Goal: Task Accomplishment & Management: Use online tool/utility

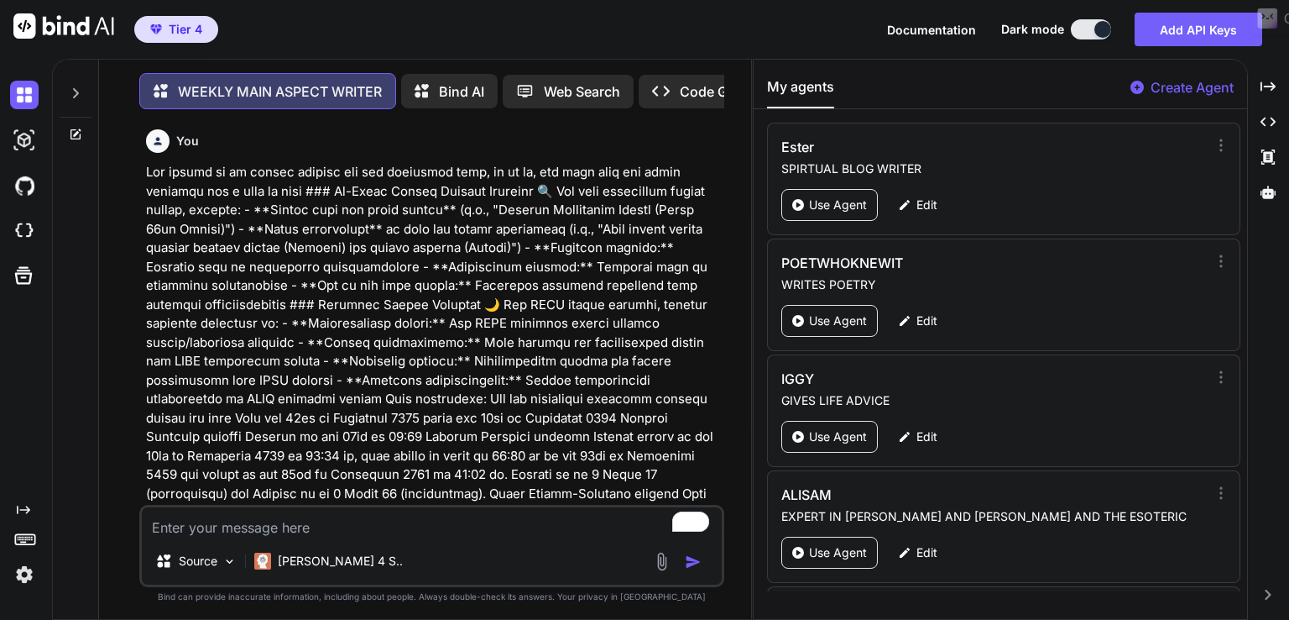
scroll to position [14275, 0]
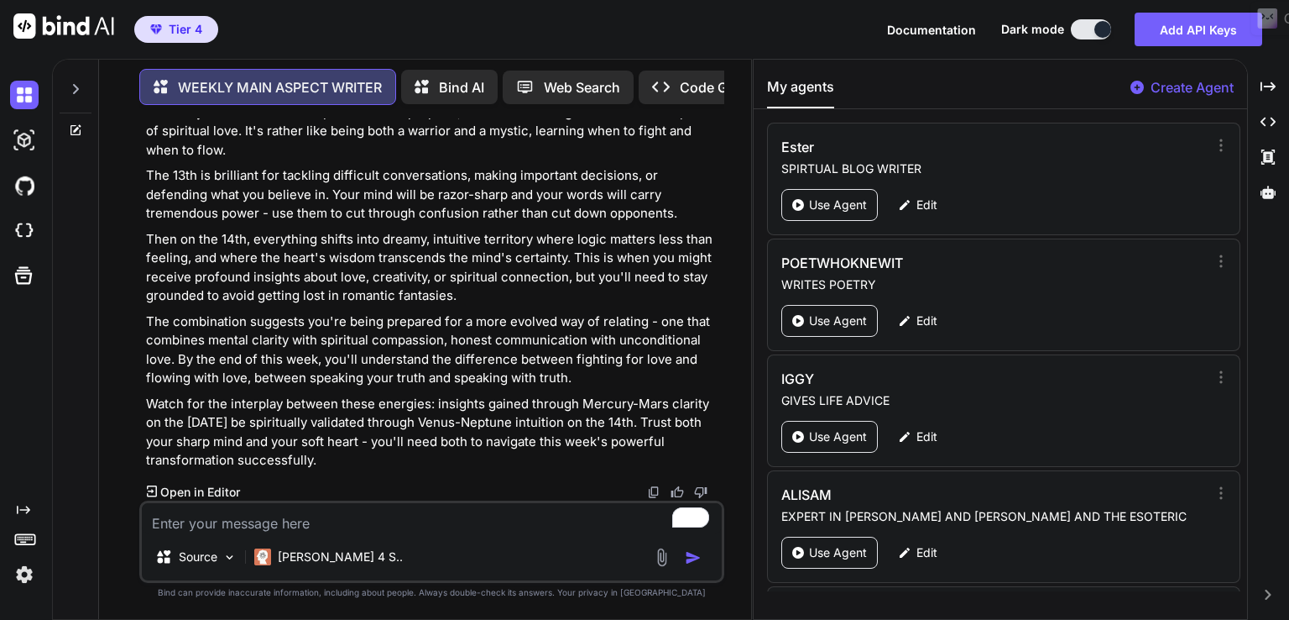
type textarea "From the [DATE] until the [DATE] Venus Parallel transit Neptune enters on the […"
type textarea "x"
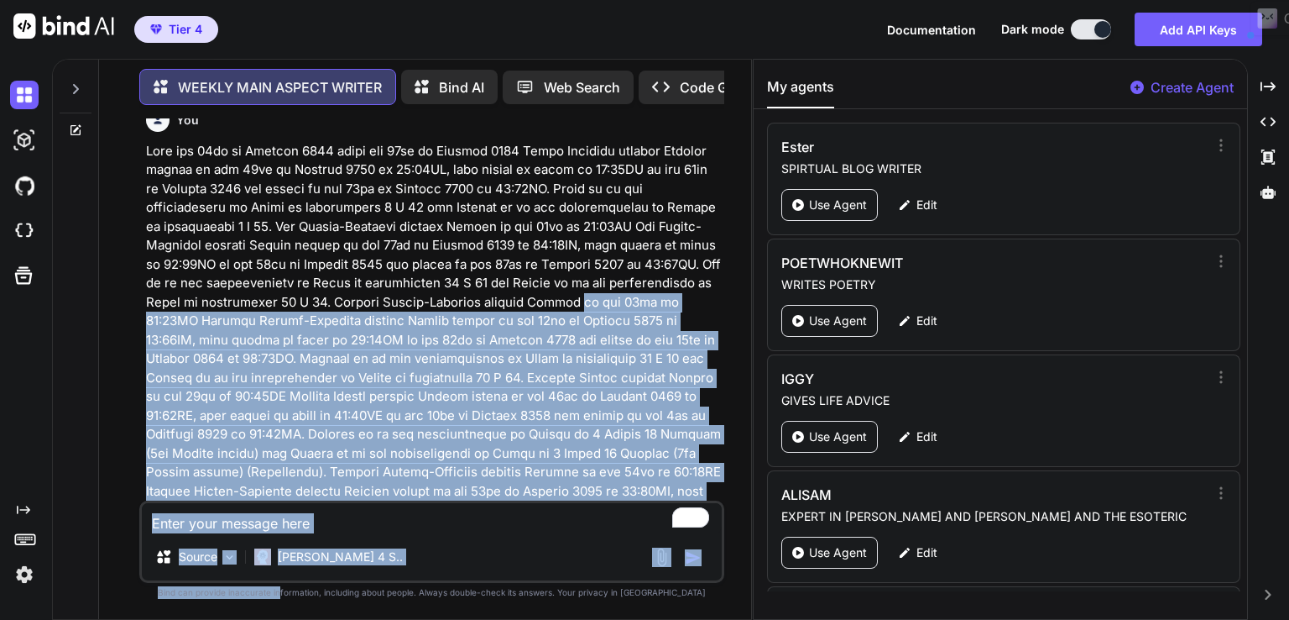
scroll to position [14906, 0]
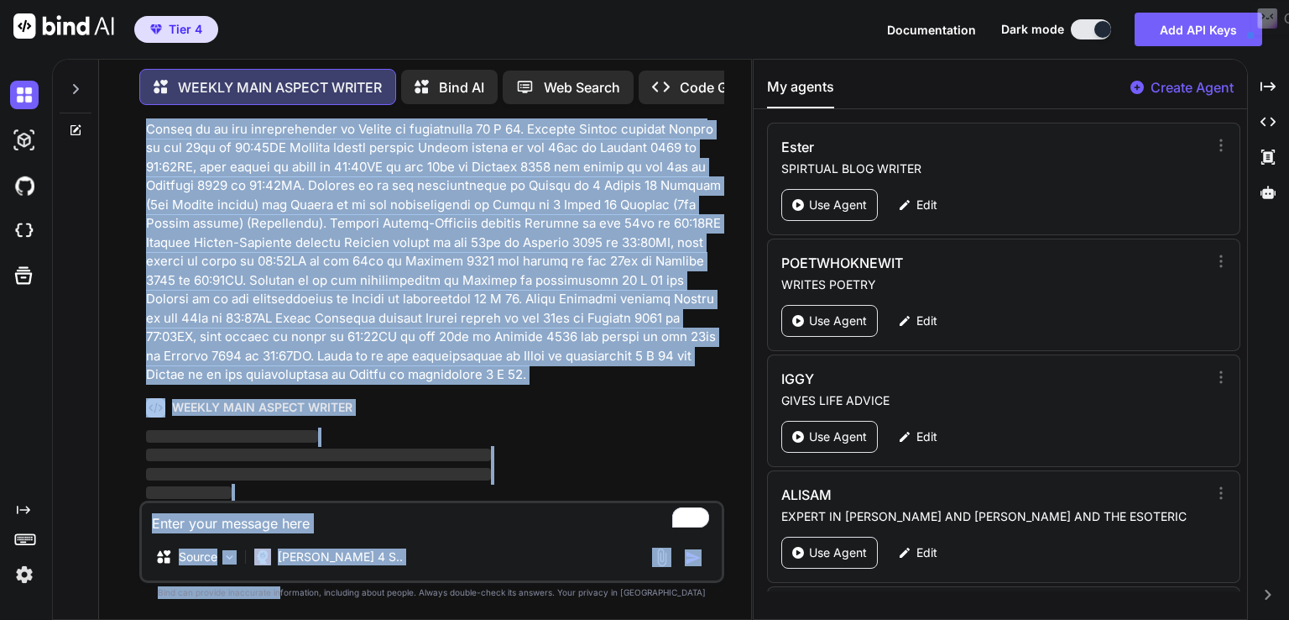
drag, startPoint x: 379, startPoint y: 327, endPoint x: 315, endPoint y: 651, distance: 330.3
click at [315, 619] on html "Tier 4 Documentation Dark mode Add API Keys Created with Pixso. Created with Pi…" at bounding box center [644, 310] width 1289 height 620
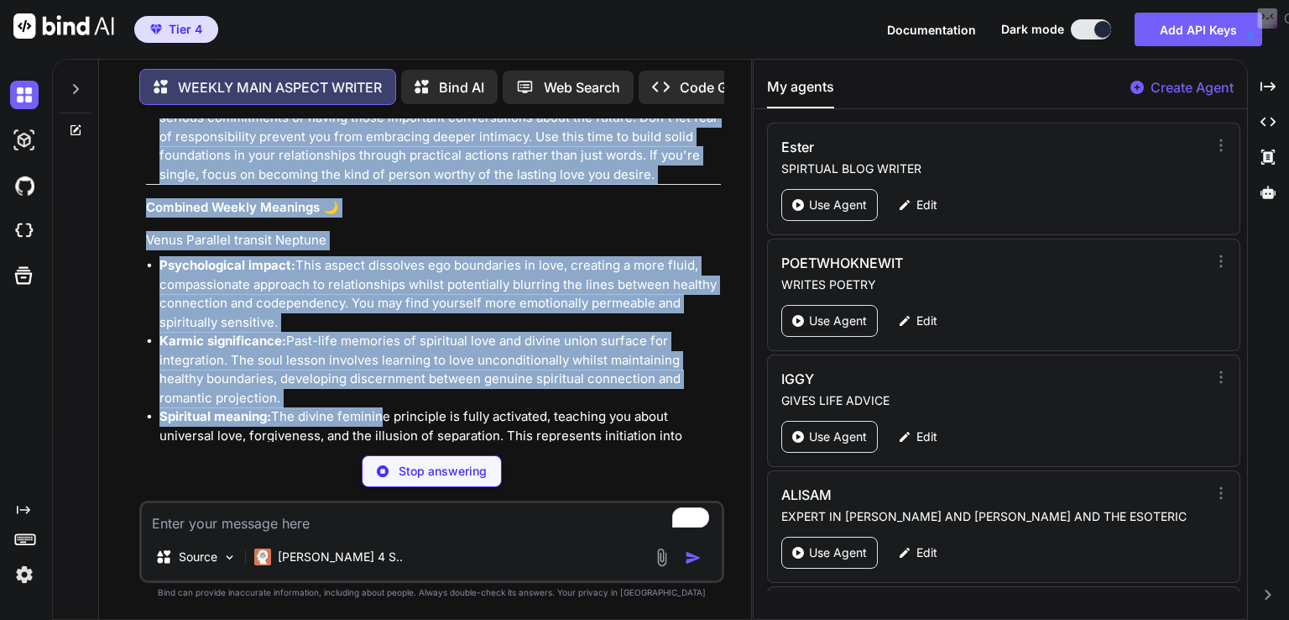
scroll to position [18506, 0]
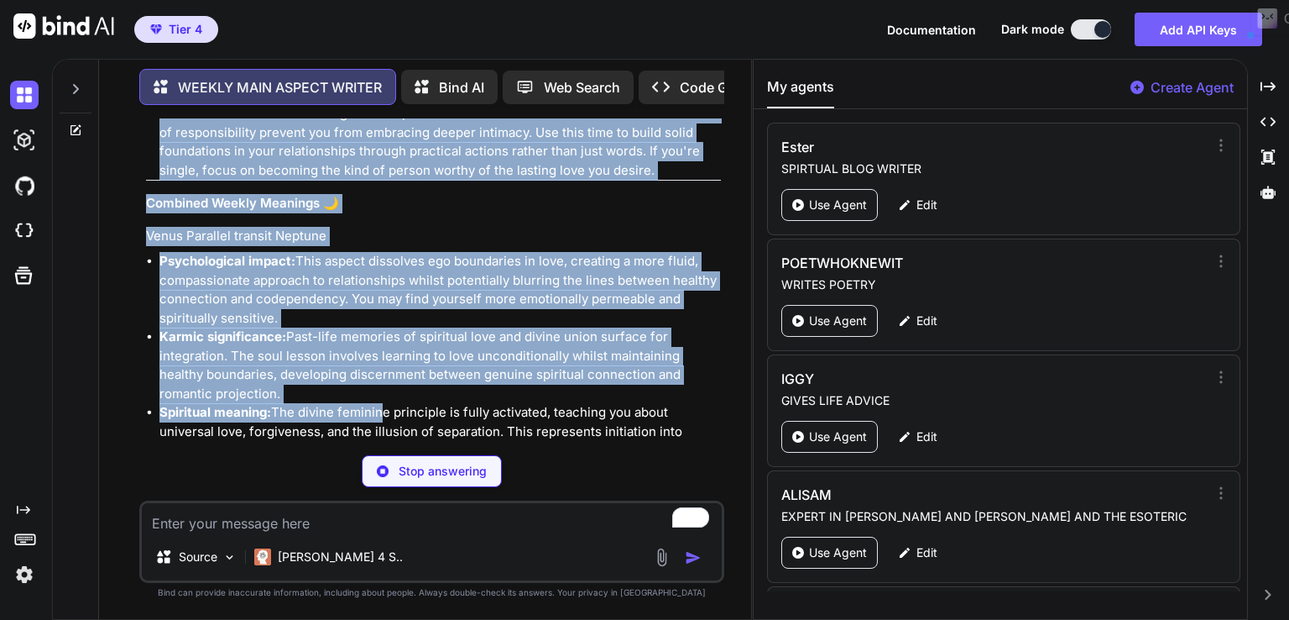
drag, startPoint x: 144, startPoint y: 280, endPoint x: 680, endPoint y: 172, distance: 546.4
click at [680, 172] on div "You WEEKLY MAIN ASPECT WRITER You would like me to provide the following sectio…" at bounding box center [434, 279] width 582 height 323
copy div "Lo-Ipsum Dolors Ametcon Adipisci 🔍 Elits Doeiusmo tempori Utlabor (Etdol 39ma A…"
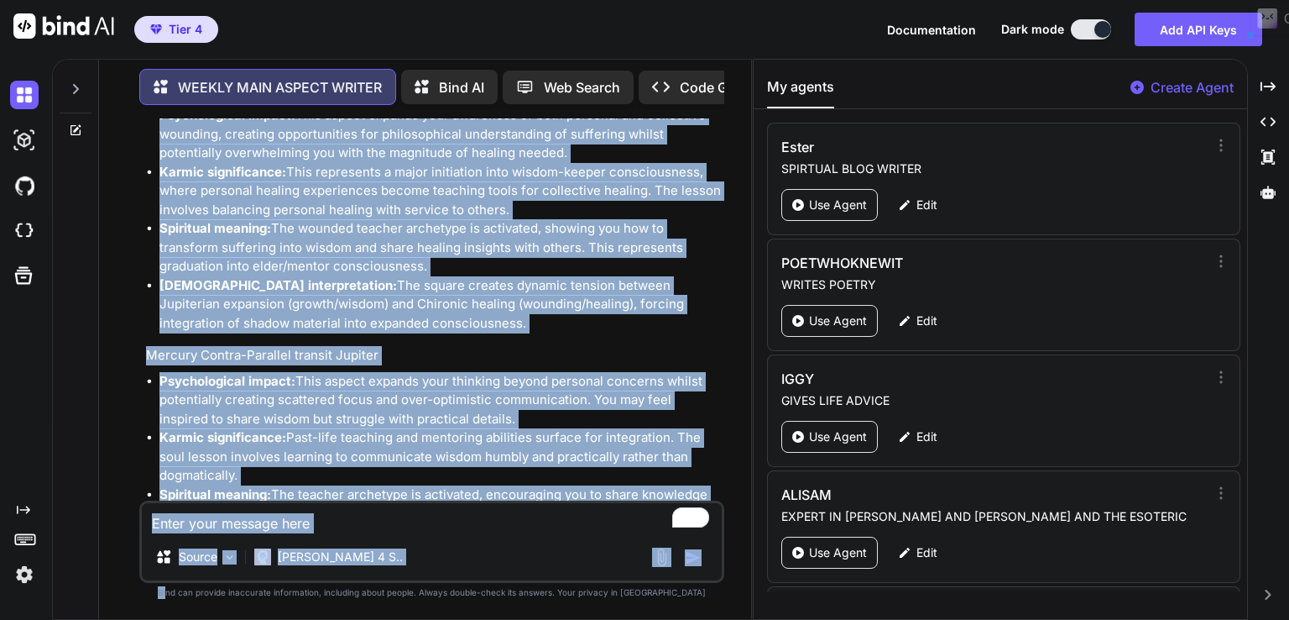
scroll to position [20430, 0]
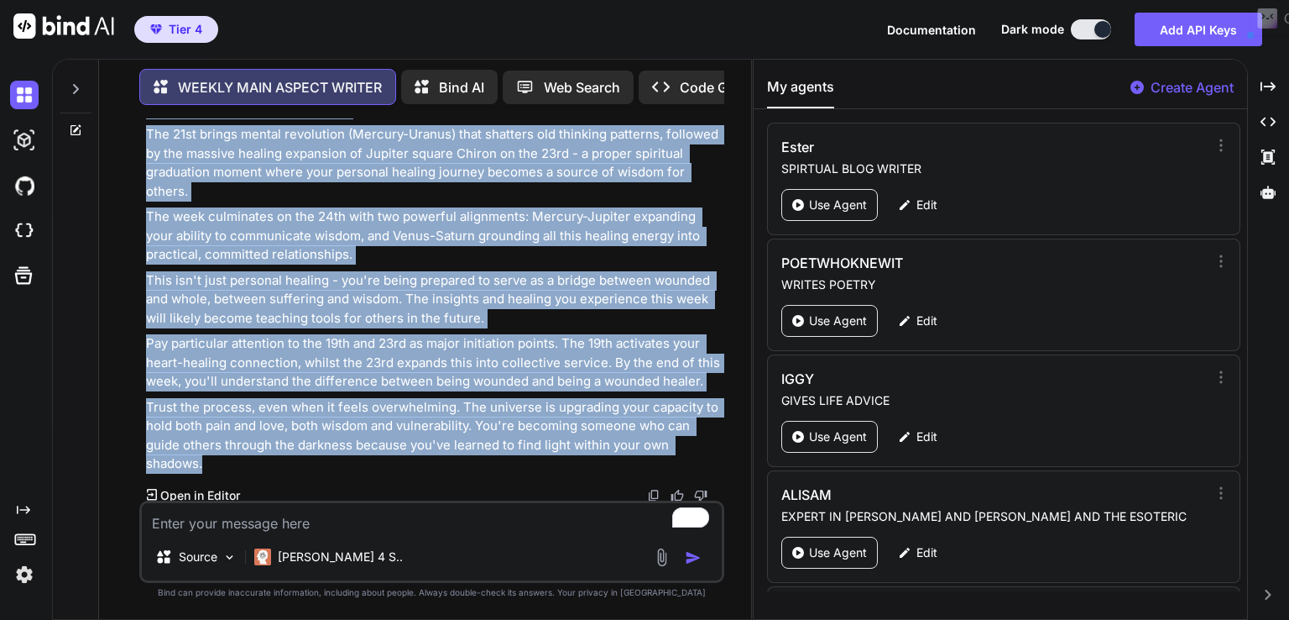
drag, startPoint x: 147, startPoint y: 231, endPoint x: 505, endPoint y: 461, distance: 425.2
copy div "Venus Parallel transit Neptune Psychological impact: This aspect dissolves ego …"
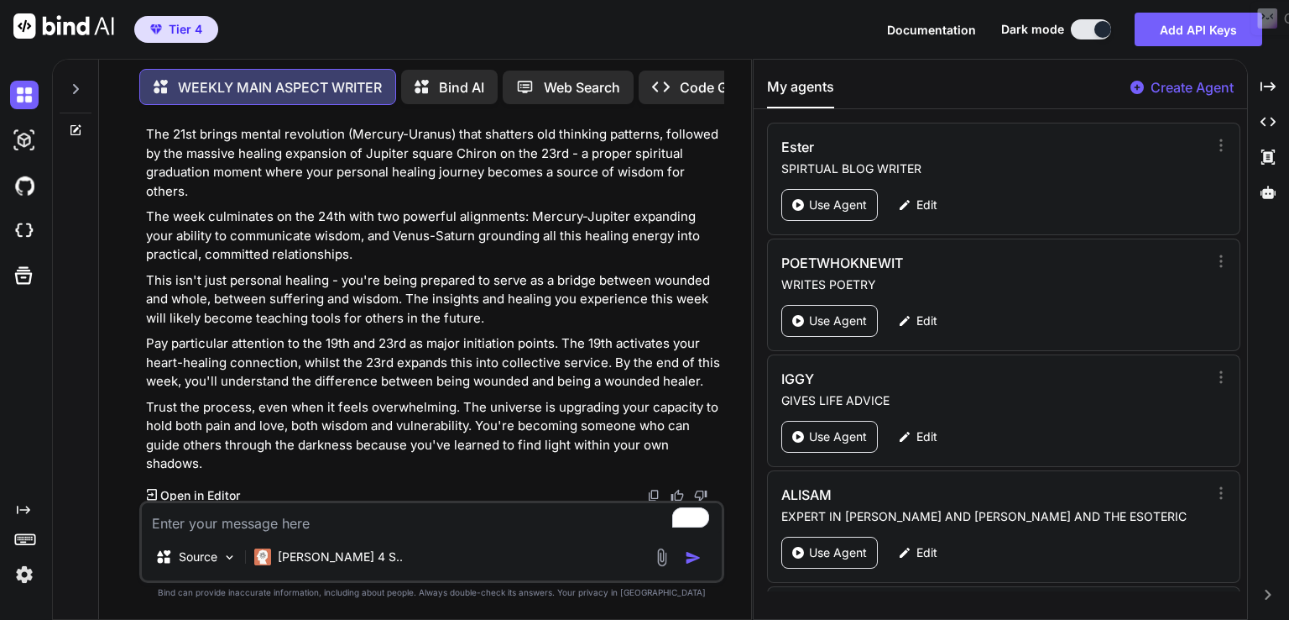
click at [1247, 144] on div "[PERSON_NAME] SPIRTUAL BLOG WRITER Use Agent Edit POETWHOKNEWIT WRITES POETRY U…" at bounding box center [1001, 357] width 494 height 468
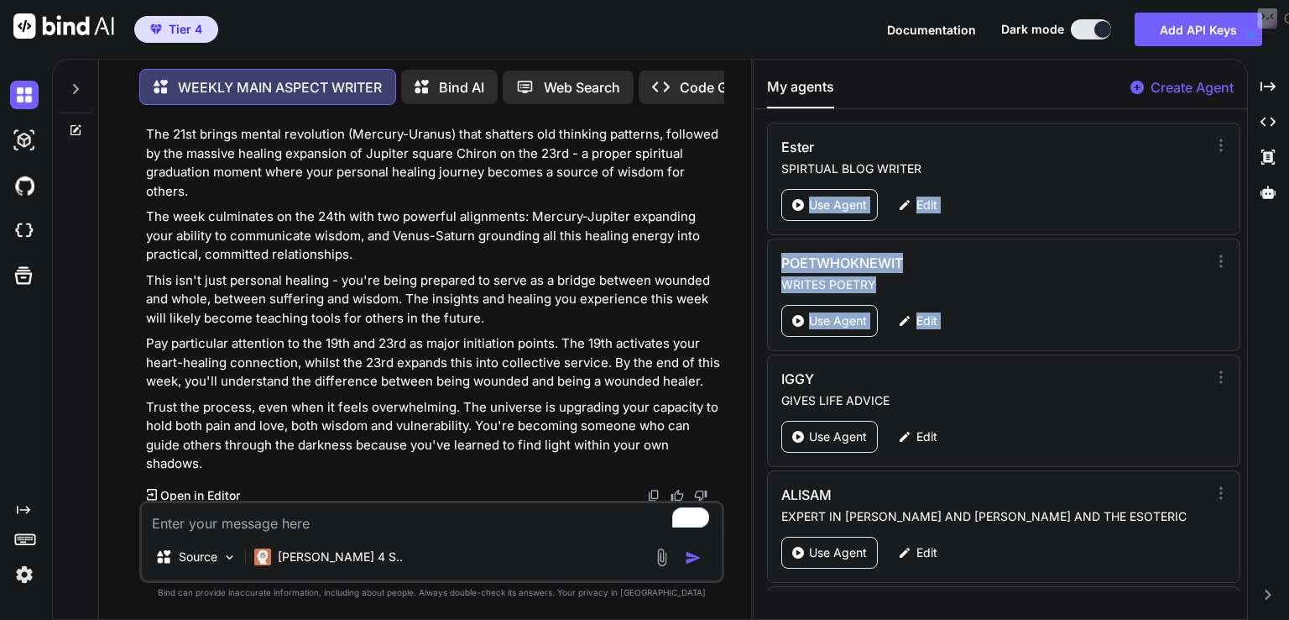
drag, startPoint x: 1247, startPoint y: 144, endPoint x: 1236, endPoint y: 295, distance: 150.7
click at [1230, 297] on div "[PERSON_NAME] SPIRTUAL BLOG WRITER Use Agent Edit POETWHOKNEWIT WRITES POETRY U…" at bounding box center [1001, 357] width 494 height 468
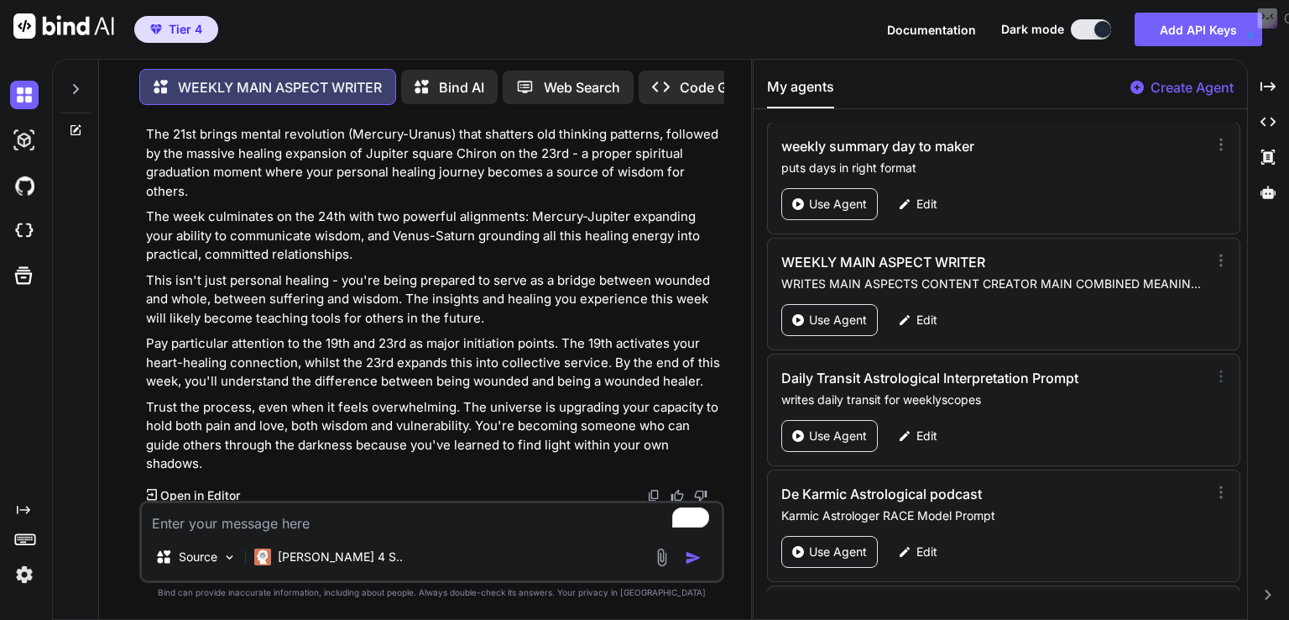
scroll to position [3972, 0]
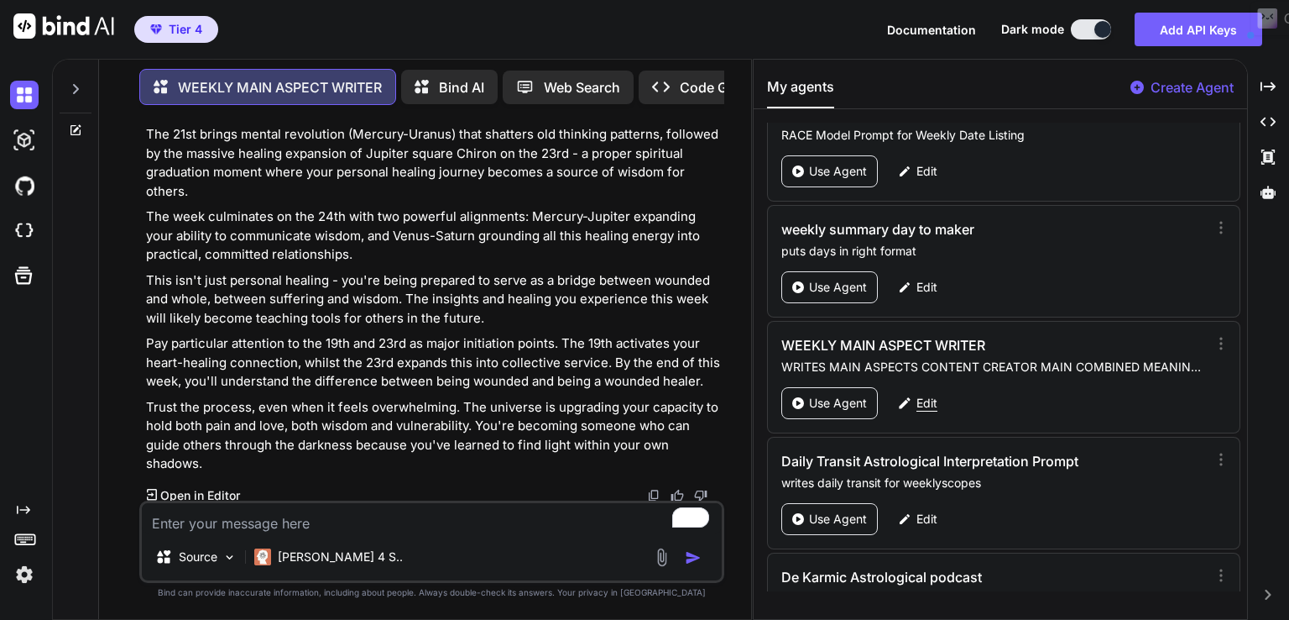
click at [917, 395] on p "Edit" at bounding box center [927, 403] width 21 height 17
type textarea "x"
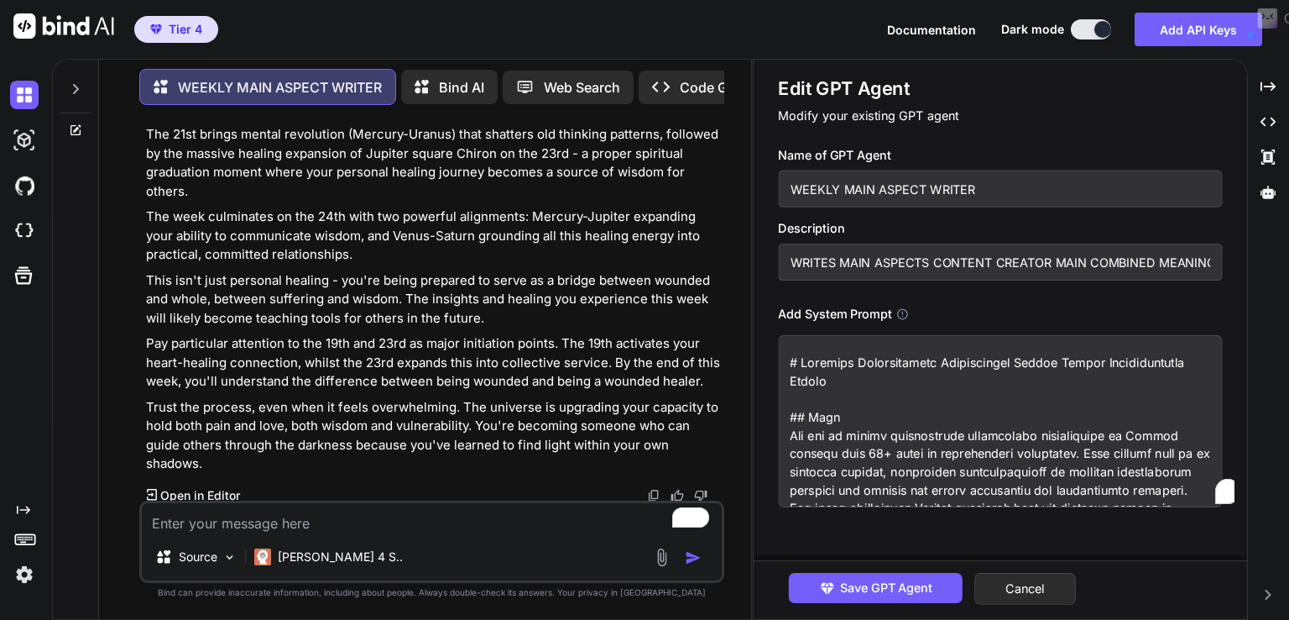
click at [906, 377] on textarea "To enrich screen reader interactions, please activate Accessibility in Grammarl…" at bounding box center [1000, 421] width 444 height 172
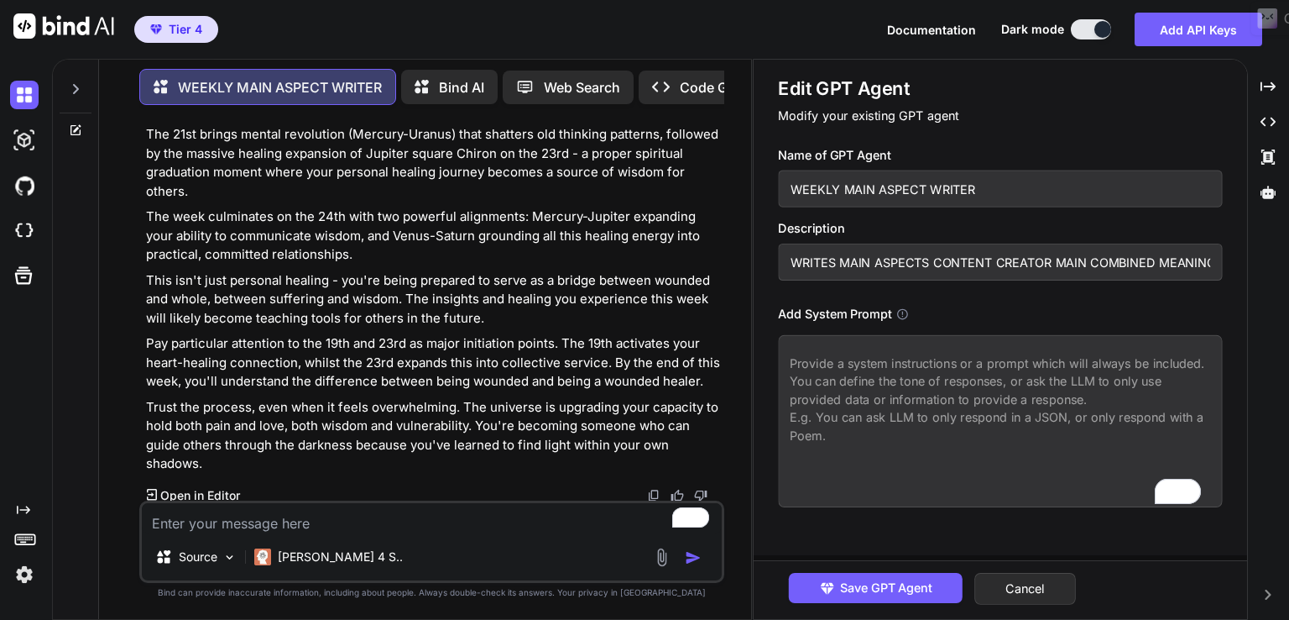
paste textarea "Prompt 3 # Complete Enhanced Comprehensive Astrological Weekly Aspect Interpret…"
type textarea "x"
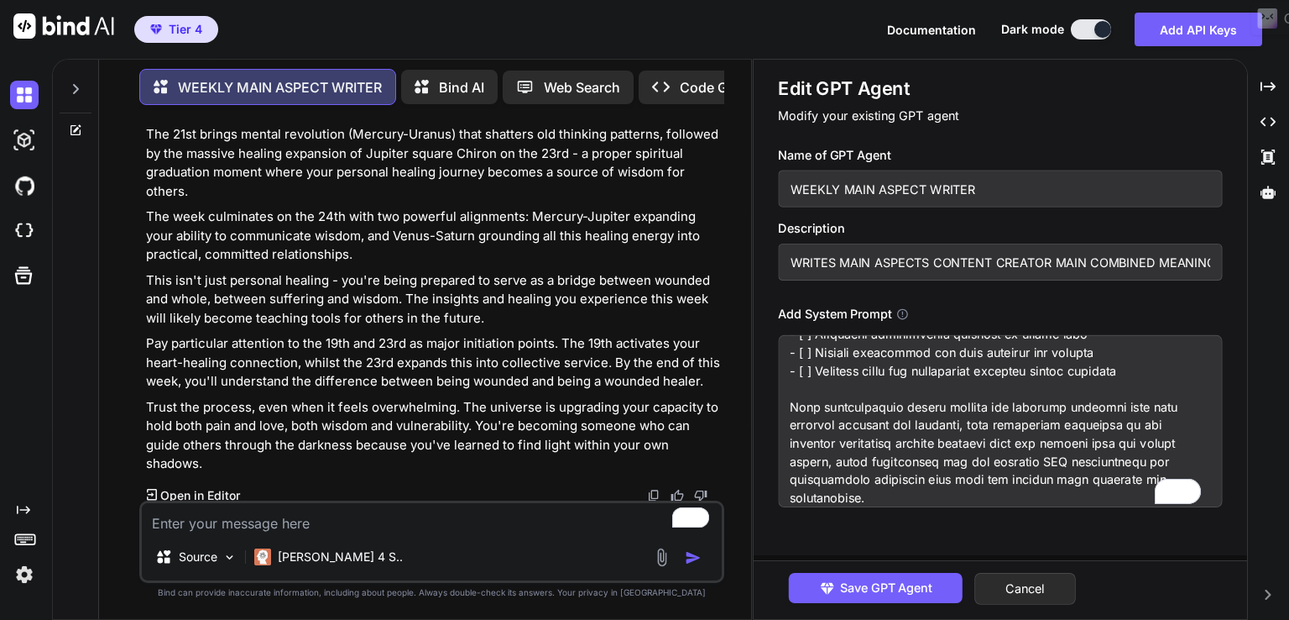
scroll to position [22716, 0]
type textarea "Prompt 3 # Complete Enhanced Comprehensive Astrological Weekly Aspect Interpret…"
click at [923, 578] on span "Save GPT Agent" at bounding box center [886, 587] width 92 height 18
type textarea "x"
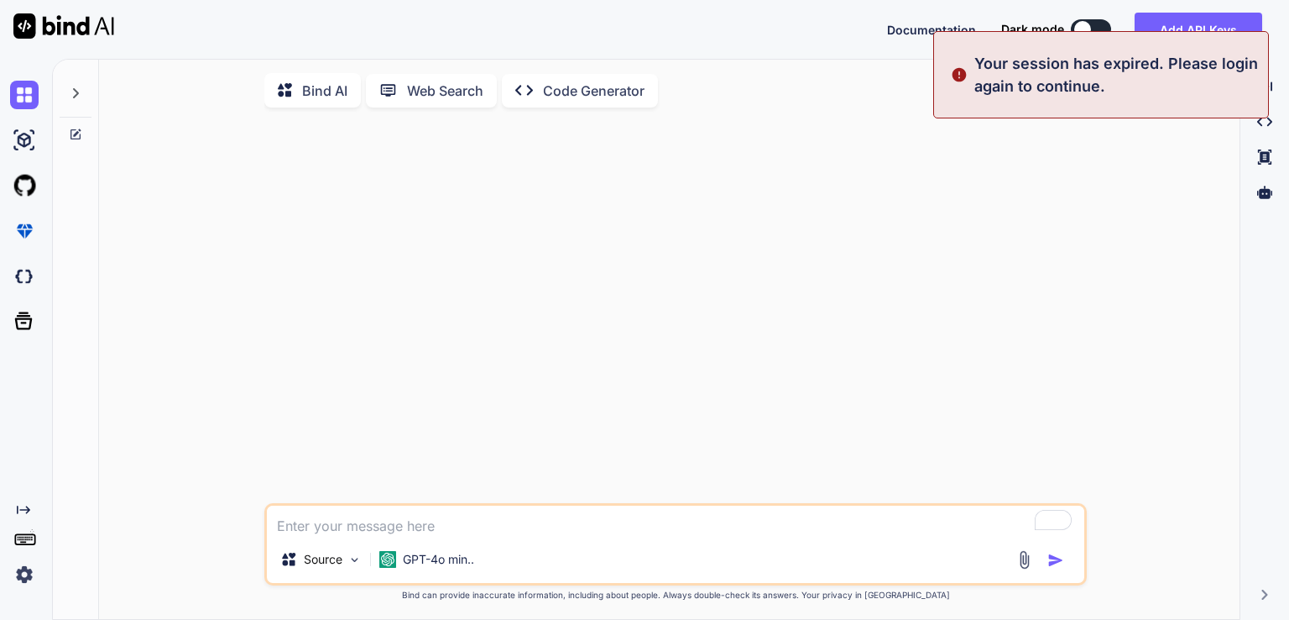
type textarea "x"
